Goal: Task Accomplishment & Management: Manage account settings

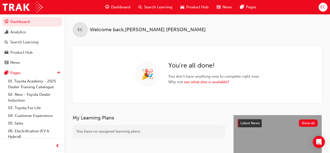
scroll to position [22, 0]
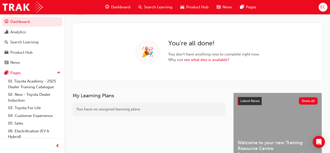
click at [144, 7] on span "Search Learning" at bounding box center [158, 7] width 28 height 6
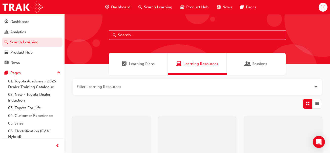
click at [130, 36] on input "text" at bounding box center [197, 35] width 177 height 10
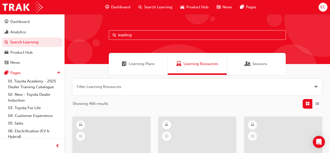
type input "leading"
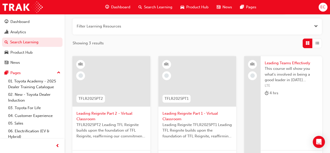
scroll to position [61, 0]
click at [119, 115] on span "Leading Reignite Part 2 - Virtual Classroom" at bounding box center [111, 116] width 70 height 11
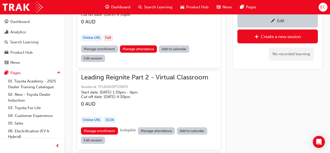
scroll to position [425, 0]
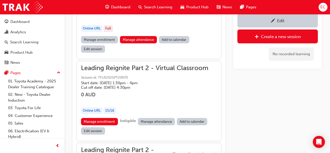
click at [147, 123] on link "Manage attendance" at bounding box center [156, 121] width 37 height 7
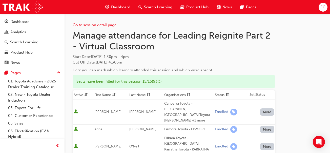
click at [102, 94] on th "First Name" at bounding box center [110, 96] width 35 height 10
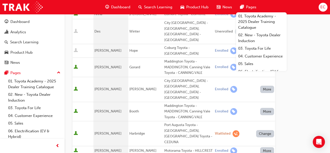
scroll to position [156, 0]
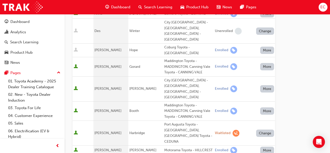
click at [306, 67] on div "Go to session detail page Manage attendance for Leading Reignite Part 2 - Virtu…" at bounding box center [197, 141] width 249 height 566
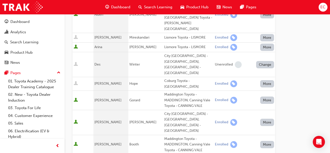
scroll to position [117, 0]
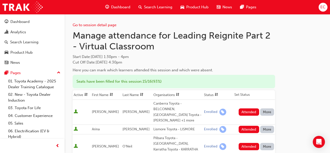
click at [105, 94] on th "First Name" at bounding box center [106, 96] width 31 height 10
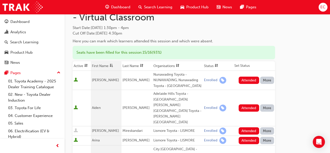
scroll to position [30, 0]
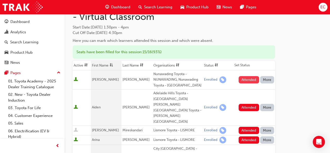
click at [246, 79] on button "Attended" at bounding box center [248, 79] width 20 height 7
click at [244, 104] on button "Attended" at bounding box center [248, 107] width 20 height 7
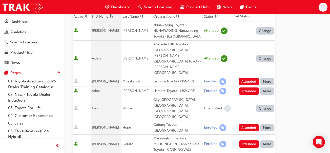
scroll to position [102, 0]
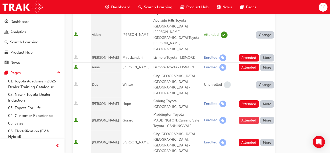
click at [244, 117] on button "Attended" at bounding box center [248, 120] width 20 height 7
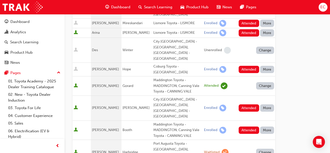
scroll to position [142, 0]
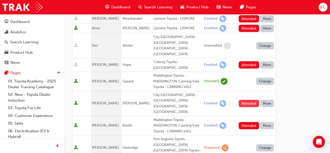
click at [243, 100] on button "Attended" at bounding box center [248, 103] width 20 height 7
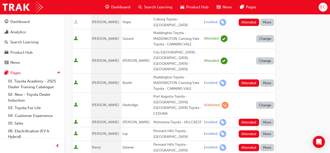
scroll to position [185, 0]
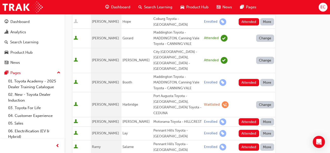
click at [249, 141] on td "Attended More" at bounding box center [254, 148] width 42 height 14
click at [248, 144] on button "Attended" at bounding box center [248, 147] width 20 height 7
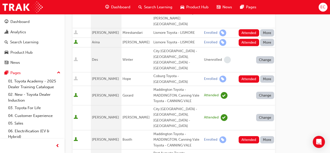
scroll to position [128, 0]
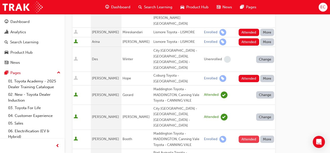
click at [248, 136] on button "Attended" at bounding box center [248, 139] width 20 height 7
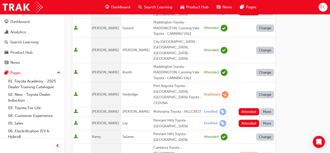
scroll to position [195, 0]
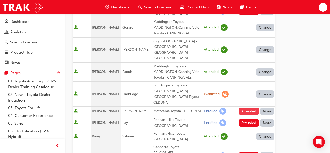
click at [249, 108] on button "Attended" at bounding box center [248, 111] width 20 height 7
click at [246, 120] on button "Attended" at bounding box center [248, 123] width 20 height 7
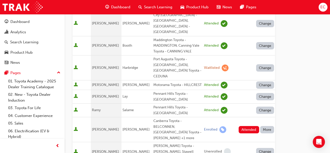
scroll to position [231, 0]
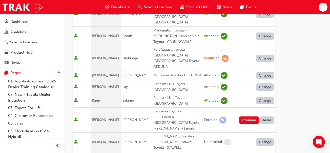
click at [256, 108] on td "Attended More" at bounding box center [254, 120] width 42 height 25
click at [252, 117] on button "Attended" at bounding box center [248, 120] width 20 height 7
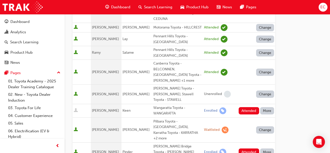
scroll to position [281, 0]
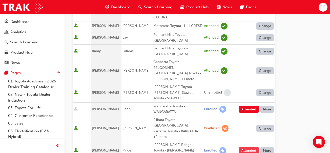
click at [248, 147] on button "Attended" at bounding box center [248, 150] width 20 height 7
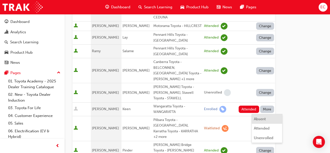
click at [257, 118] on div "Absent" at bounding box center [260, 120] width 12 height 6
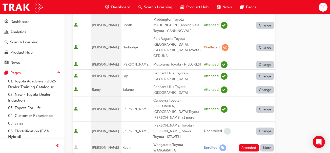
scroll to position [241, 0]
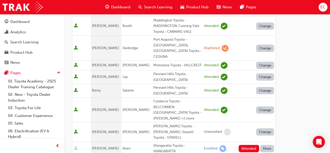
click at [270, 145] on button "More" at bounding box center [267, 148] width 14 height 7
click at [263, 110] on div "Absent" at bounding box center [260, 110] width 12 height 6
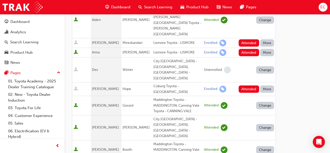
scroll to position [118, 0]
click at [269, 85] on button "More" at bounding box center [267, 88] width 14 height 7
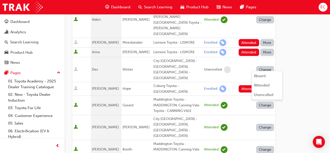
click at [265, 72] on button "Absent" at bounding box center [267, 76] width 30 height 10
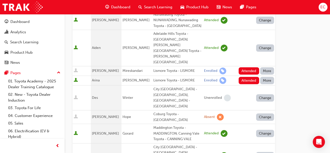
scroll to position [88, 0]
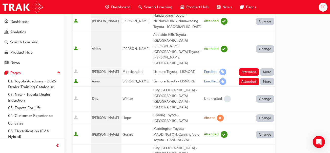
click at [268, 78] on button "More" at bounding box center [267, 81] width 14 height 7
click at [264, 81] on div "Absent" at bounding box center [260, 82] width 12 height 6
click at [268, 69] on button "More" at bounding box center [267, 72] width 14 height 7
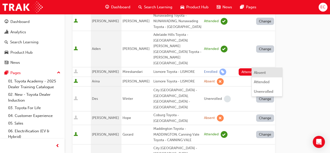
click at [258, 72] on div "Absent" at bounding box center [260, 73] width 12 height 6
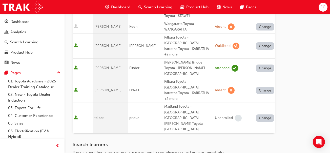
scroll to position [367, 0]
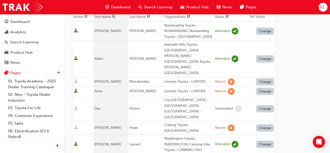
scroll to position [0, 0]
